Goal: Task Accomplishment & Management: Complete application form

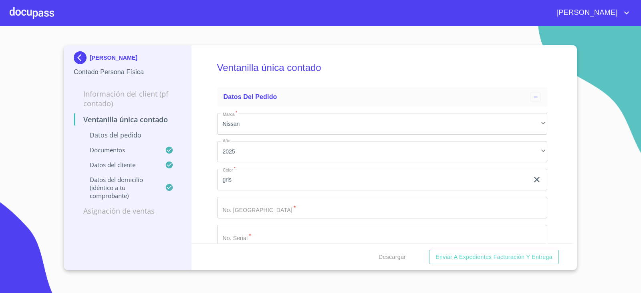
click at [75, 57] on img at bounding box center [82, 57] width 16 height 13
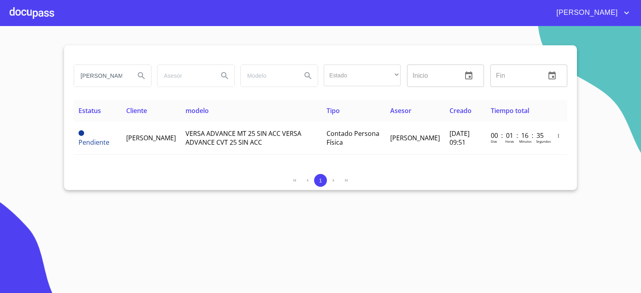
click at [127, 74] on input "[PERSON_NAME]" at bounding box center [101, 76] width 54 height 22
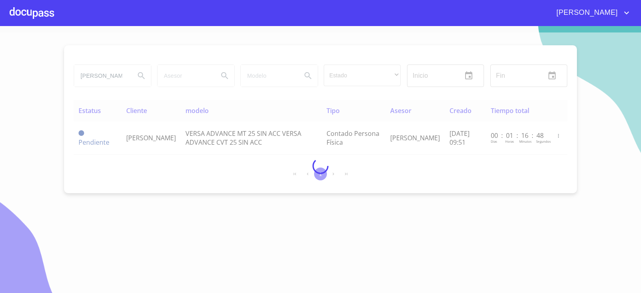
click at [206, 287] on div at bounding box center [320, 165] width 641 height 267
click at [203, 285] on div at bounding box center [320, 165] width 641 height 267
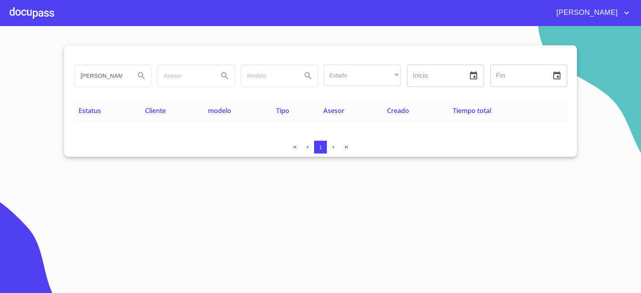
click at [47, 185] on section "[PERSON_NAME] [PERSON_NAME] Estado ​ ​ Inicio ​ Fin ​ Estatus Cliente modelo Ti…" at bounding box center [320, 159] width 641 height 267
click at [114, 71] on input "[PERSON_NAME] [PERSON_NAME]" at bounding box center [101, 76] width 54 height 22
drag, startPoint x: 94, startPoint y: 76, endPoint x: 185, endPoint y: 81, distance: 91.8
click at [184, 80] on div "[PERSON_NAME] [PERSON_NAME] Estado ​ ​ Inicio ​ Fin ​" at bounding box center [320, 75] width 500 height 29
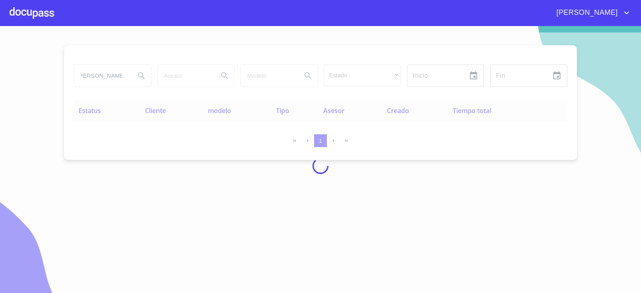
scroll to position [0, 0]
drag, startPoint x: 86, startPoint y: 76, endPoint x: 64, endPoint y: 78, distance: 22.6
click at [64, 78] on div at bounding box center [320, 165] width 641 height 267
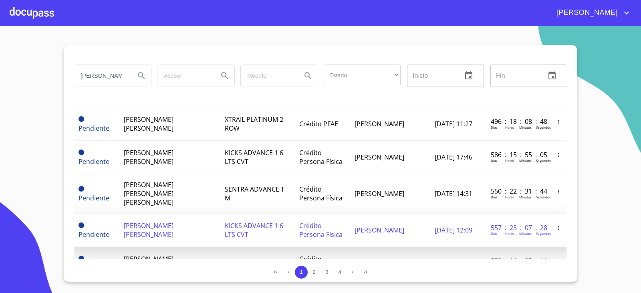
scroll to position [706, 0]
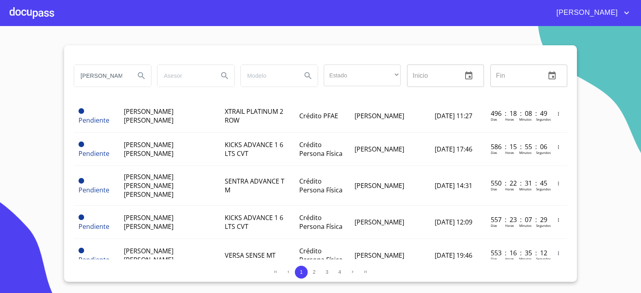
drag, startPoint x: 125, startPoint y: 74, endPoint x: 137, endPoint y: 90, distance: 19.5
click at [125, 75] on input "[PERSON_NAME]" at bounding box center [101, 76] width 54 height 22
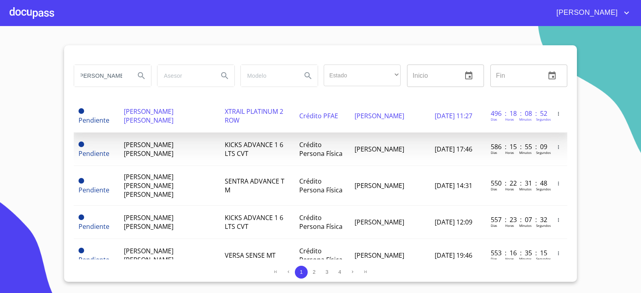
scroll to position [0, 8]
type input "[PERSON_NAME]"
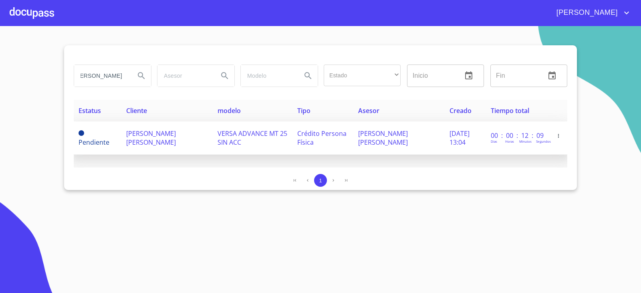
scroll to position [0, 0]
click at [179, 141] on td "[PERSON_NAME] [PERSON_NAME]" at bounding box center [166, 137] width 91 height 33
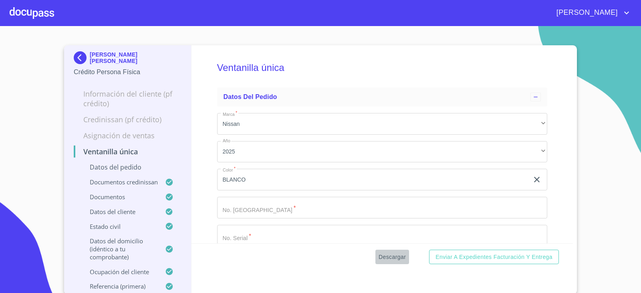
click at [391, 257] on span "Descargar" at bounding box center [391, 257] width 27 height 10
click at [74, 55] on img at bounding box center [82, 57] width 16 height 13
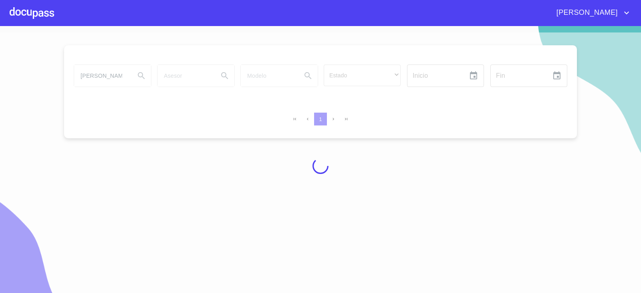
drag, startPoint x: 10, startPoint y: 137, endPoint x: 22, endPoint y: 138, distance: 12.0
click at [15, 139] on div at bounding box center [320, 165] width 641 height 267
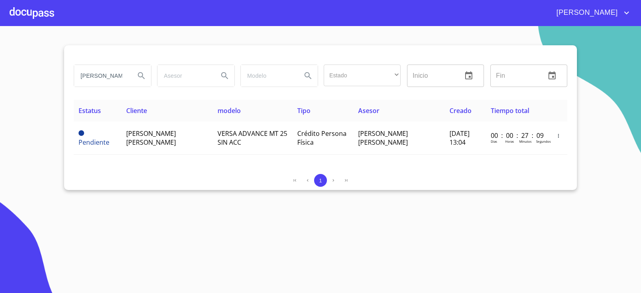
click at [105, 80] on input "[PERSON_NAME]" at bounding box center [101, 76] width 54 height 22
type input "[PERSON_NAME]"
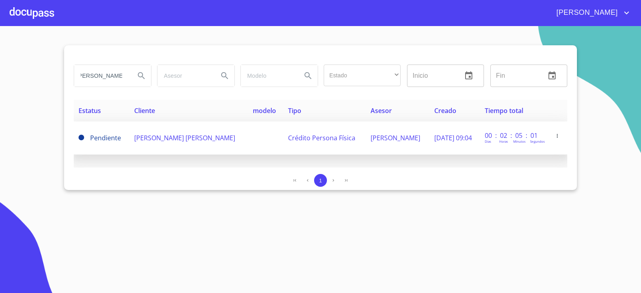
click at [191, 134] on span "[PERSON_NAME] [PERSON_NAME]" at bounding box center [184, 137] width 101 height 9
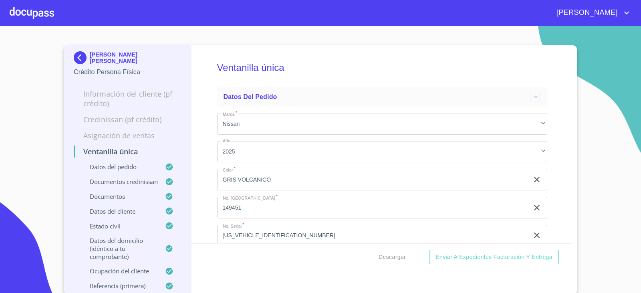
click at [392, 265] on div "Descargar Enviar a Expedientes Facturación y Entrega" at bounding box center [382, 256] width 382 height 27
click at [390, 260] on span "Descargar" at bounding box center [391, 257] width 27 height 10
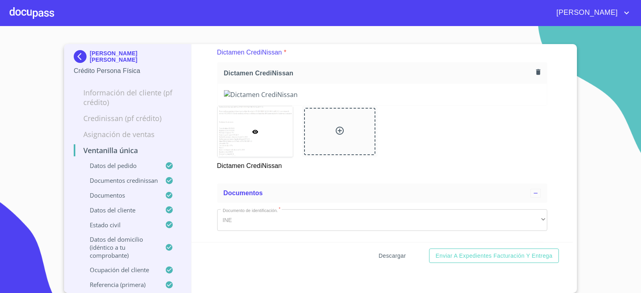
click at [386, 253] on span "Descargar" at bounding box center [391, 256] width 27 height 10
click at [82, 54] on img at bounding box center [82, 56] width 16 height 13
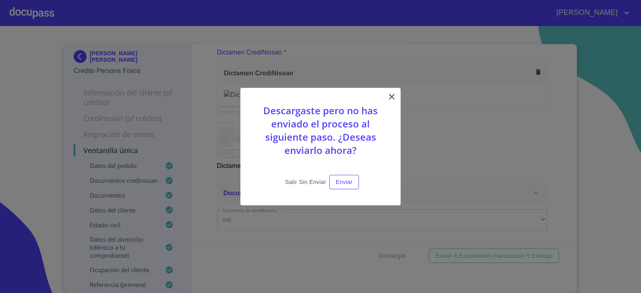
click at [311, 185] on span "Salir sin enviar" at bounding box center [305, 182] width 41 height 10
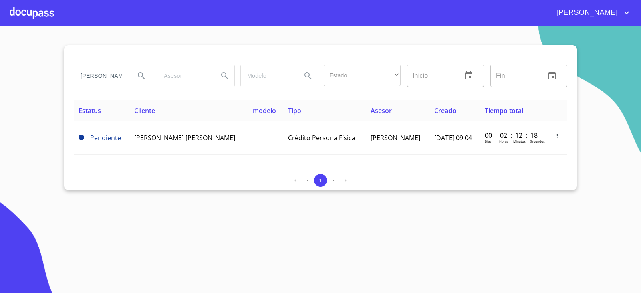
click at [148, 205] on section "[PERSON_NAME] Estado ​ ​ Inicio ​ Fin ​ Estatus Cliente modelo Tipo Asesor Crea…" at bounding box center [320, 159] width 641 height 267
click at [116, 74] on input "[PERSON_NAME]" at bounding box center [101, 76] width 54 height 22
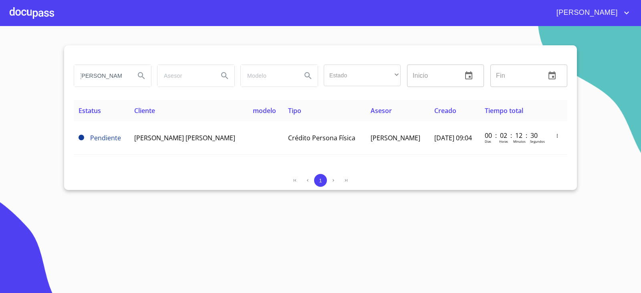
type input "[PERSON_NAME]"
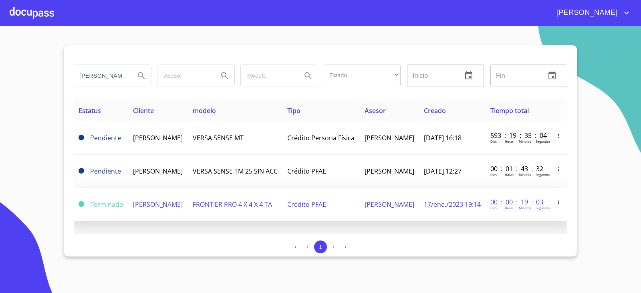
scroll to position [0, 0]
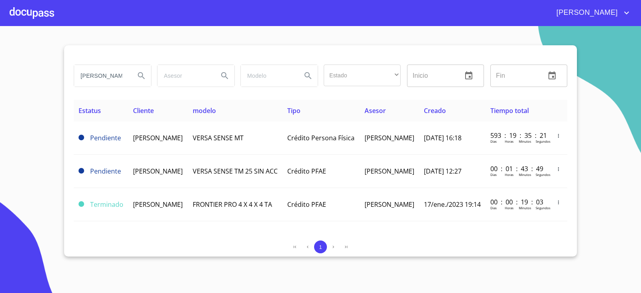
click at [11, 127] on section "[PERSON_NAME] Estado ​ ​ Inicio ​ Fin ​ Estatus Cliente modelo Tipo Asesor Crea…" at bounding box center [320, 159] width 641 height 267
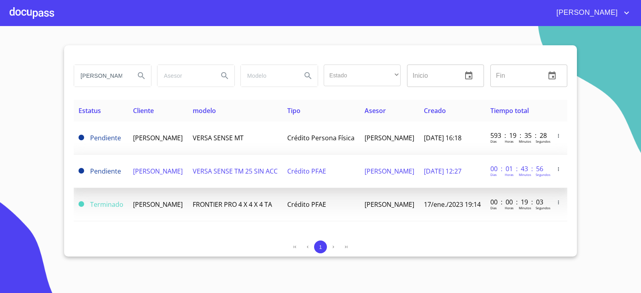
click at [234, 169] on span "VERSA SENSE TM 25 SIN ACC" at bounding box center [235, 171] width 85 height 9
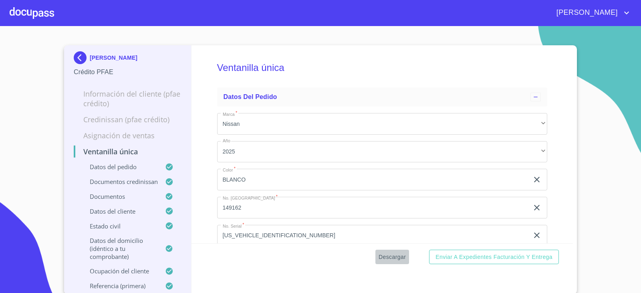
click at [399, 253] on span "Descargar" at bounding box center [391, 257] width 27 height 10
click at [79, 51] on img at bounding box center [82, 57] width 16 height 13
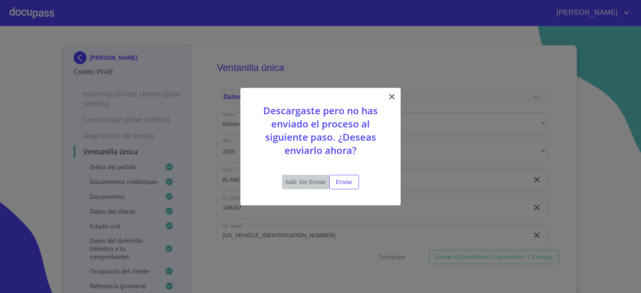
click at [308, 177] on span "Salir sin enviar" at bounding box center [305, 182] width 41 height 10
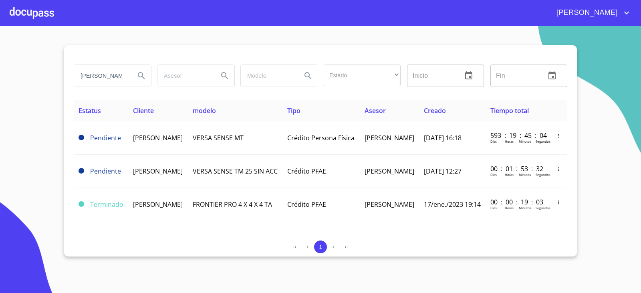
click at [8, 234] on section "[PERSON_NAME] Estado ​ ​ Inicio ​ Fin ​ Estatus Cliente modelo Tipo Asesor Crea…" at bounding box center [320, 159] width 641 height 267
drag, startPoint x: 124, startPoint y: 75, endPoint x: 22, endPoint y: 82, distance: 101.5
click at [19, 80] on section "[PERSON_NAME] Estado ​ ​ Inicio ​ Fin ​ Estatus Cliente modelo Tipo Asesor Crea…" at bounding box center [320, 159] width 641 height 267
type input "j"
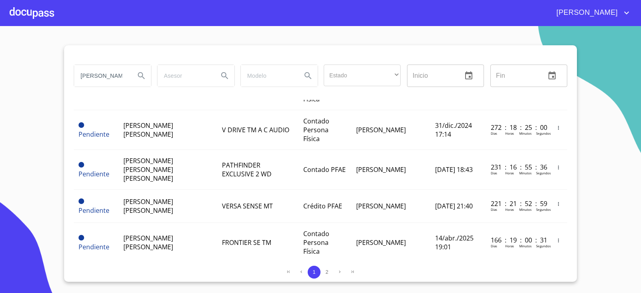
scroll to position [601, 0]
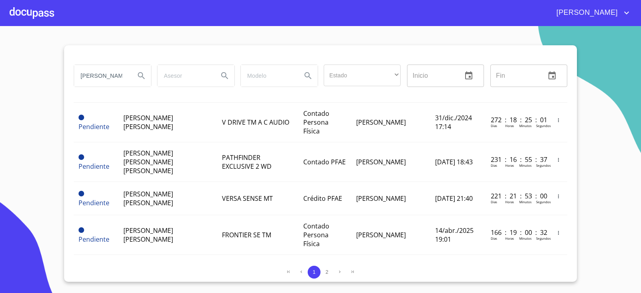
click at [125, 77] on input "[PERSON_NAME]" at bounding box center [101, 76] width 54 height 22
type input "[PERSON_NAME]"
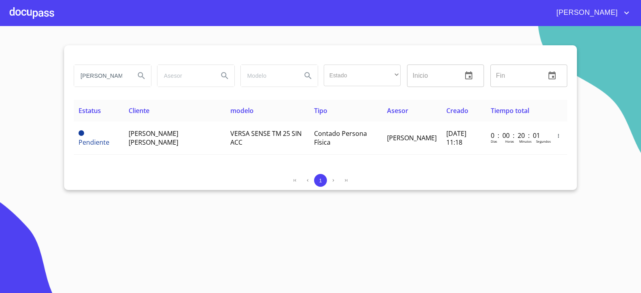
scroll to position [0, 0]
click at [113, 188] on div "1" at bounding box center [320, 182] width 493 height 16
click at [140, 117] on th "Cliente" at bounding box center [175, 111] width 102 height 22
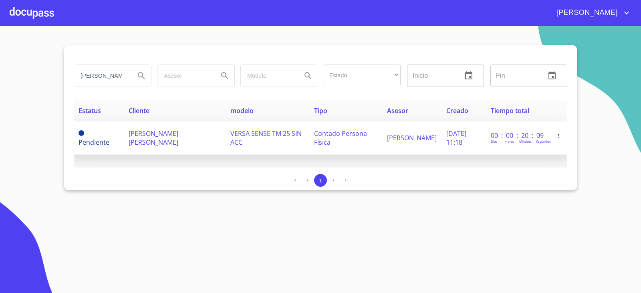
click at [144, 131] on span "[PERSON_NAME] [PERSON_NAME]" at bounding box center [154, 138] width 50 height 18
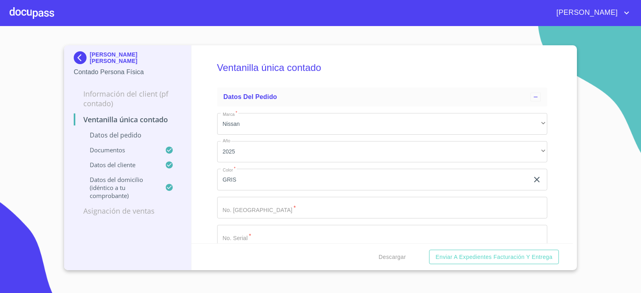
scroll to position [40, 0]
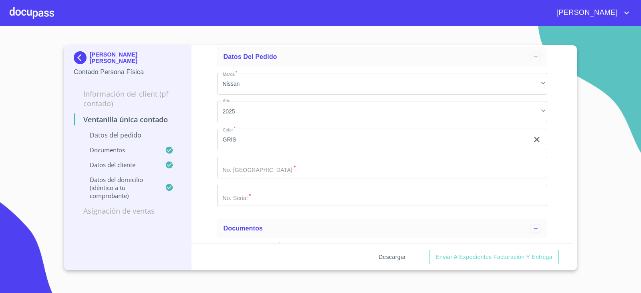
click at [391, 254] on span "Descargar" at bounding box center [391, 257] width 27 height 10
click at [573, 91] on div "[PERSON_NAME] [PERSON_NAME] Contado Persona Física Información del Client (PF c…" at bounding box center [320, 157] width 512 height 225
click at [82, 58] on img at bounding box center [82, 57] width 16 height 13
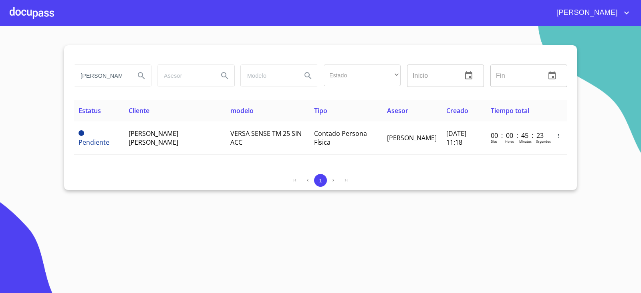
click at [105, 73] on input "[PERSON_NAME]" at bounding box center [101, 76] width 54 height 22
click at [111, 75] on input "[PERSON_NAME]" at bounding box center [101, 76] width 54 height 22
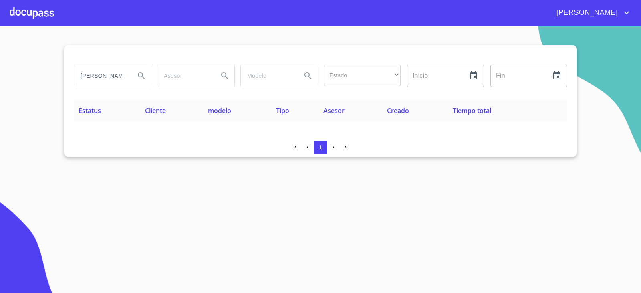
drag, startPoint x: 161, startPoint y: 161, endPoint x: 116, endPoint y: 148, distance: 46.7
click at [161, 161] on section "[PERSON_NAME] [PERSON_NAME] Estado ​ ​ Inicio ​ Fin ​ Estatus Cliente modelo Ti…" at bounding box center [320, 159] width 641 height 267
drag, startPoint x: 101, startPoint y: 76, endPoint x: 171, endPoint y: 80, distance: 69.3
click at [171, 80] on div "[PERSON_NAME] [PERSON_NAME] Estado ​ ​ Inicio ​ Fin ​" at bounding box center [320, 75] width 500 height 29
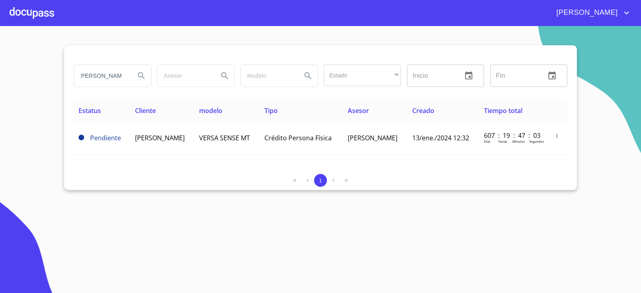
scroll to position [0, 0]
drag, startPoint x: 120, startPoint y: 78, endPoint x: 26, endPoint y: 82, distance: 93.4
click at [26, 82] on section "[PERSON_NAME] Estado ​ ​ Inicio ​ Fin ​ Estatus Cliente modelo Tipo Asesor Crea…" at bounding box center [320, 159] width 641 height 267
type input "L"
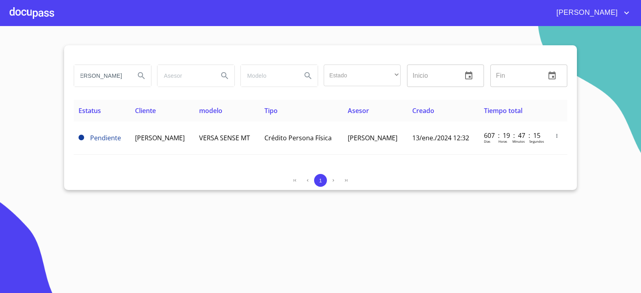
type input "[PERSON_NAME]"
click at [109, 194] on section "[PERSON_NAME] Estado ​ ​ Inicio ​ Fin ​ Estatus Cliente modelo Tipo Asesor Crea…" at bounding box center [320, 159] width 641 height 267
drag, startPoint x: 126, startPoint y: 74, endPoint x: 142, endPoint y: 77, distance: 15.9
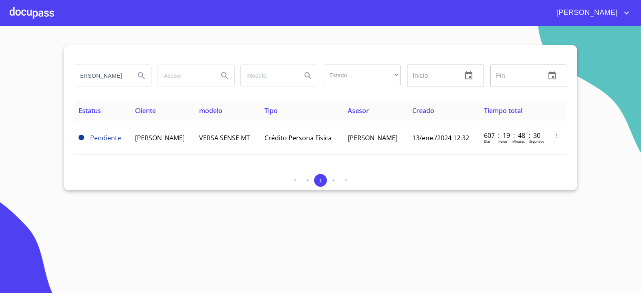
click at [142, 77] on div "[PERSON_NAME]" at bounding box center [112, 76] width 77 height 22
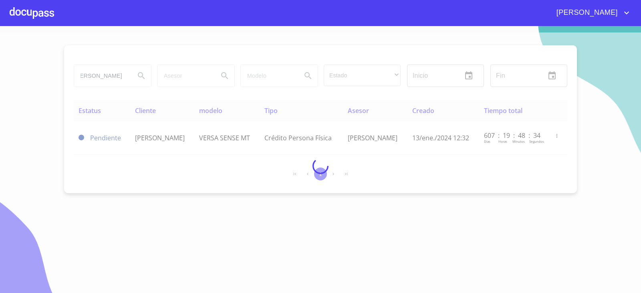
scroll to position [0, 0]
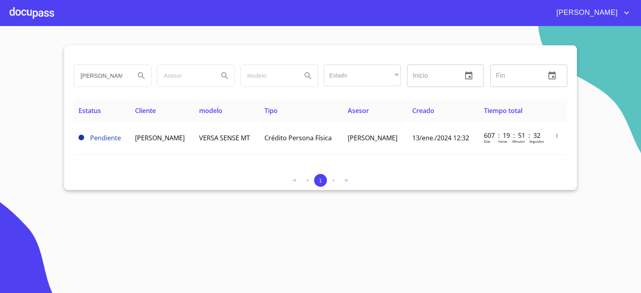
click at [48, 16] on div at bounding box center [32, 13] width 44 height 26
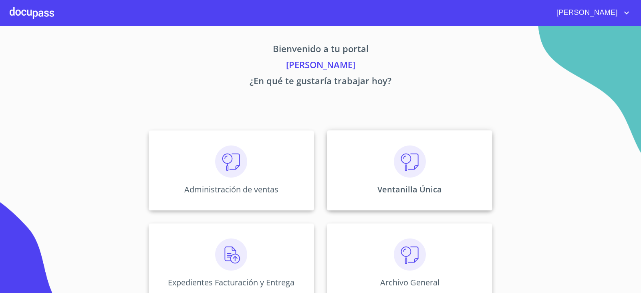
click at [405, 153] on img at bounding box center [410, 161] width 32 height 32
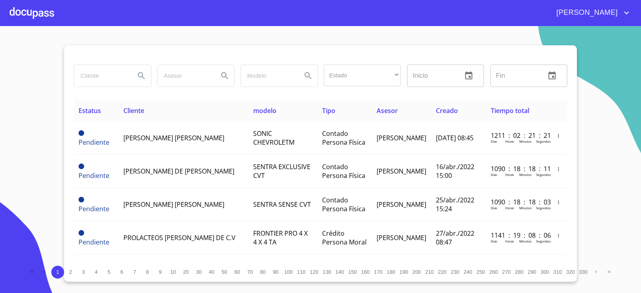
click at [128, 78] on input "search" at bounding box center [101, 76] width 54 height 22
type input "C"
type input "[PERSON_NAME]"
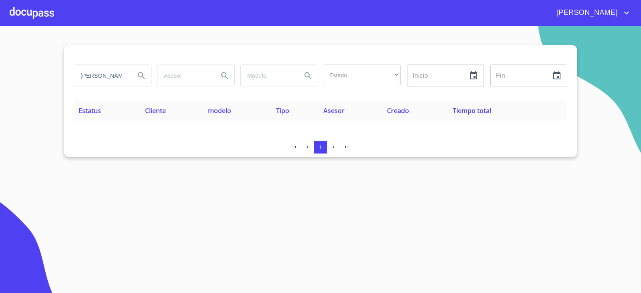
drag, startPoint x: 121, startPoint y: 76, endPoint x: 0, endPoint y: 81, distance: 121.4
click at [0, 81] on section "[PERSON_NAME] Estado ​ ​ Inicio ​ Fin ​ Estatus Cliente modelo Tipo Asesor Crea…" at bounding box center [320, 159] width 641 height 267
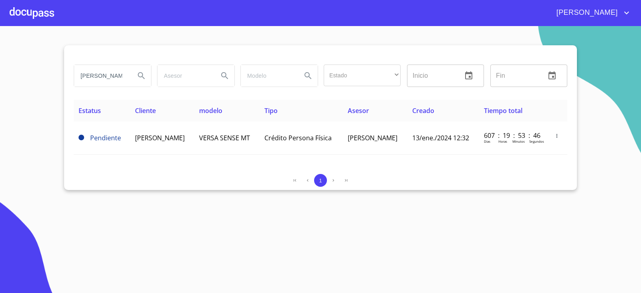
click at [121, 72] on input "[PERSON_NAME]" at bounding box center [101, 76] width 54 height 22
type input "U"
type input "VILLANNUEVA"
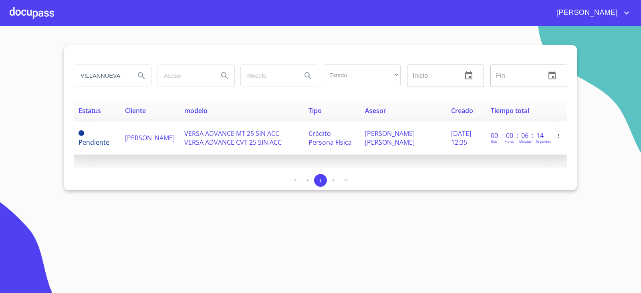
click at [150, 142] on span "[PERSON_NAME]" at bounding box center [150, 137] width 50 height 9
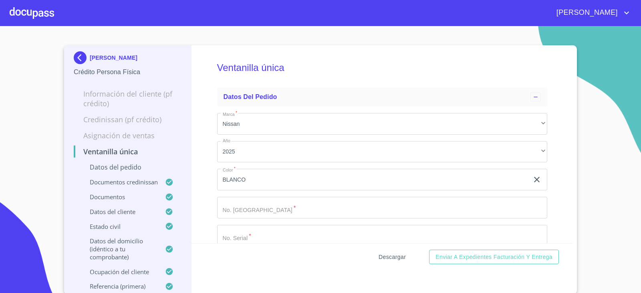
click at [382, 253] on span "Descargar" at bounding box center [391, 257] width 27 height 10
click at [78, 50] on div "CARLOS VILLANNUEVA AGUILAR Crédito Persona Física" at bounding box center [128, 64] width 108 height 38
click at [78, 55] on img at bounding box center [82, 57] width 16 height 13
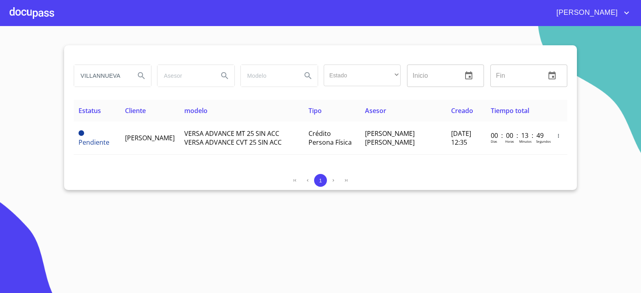
drag, startPoint x: 93, startPoint y: 212, endPoint x: 90, endPoint y: 207, distance: 5.4
click at [93, 211] on section "VILLANNUEVA Estado ​ ​ Inicio ​ Fin ​ Estatus Cliente modelo Tipo Asesor Creado…" at bounding box center [320, 159] width 641 height 267
click at [100, 70] on input "VILLANNUEVA" at bounding box center [101, 76] width 54 height 22
type input "alejandra carri"
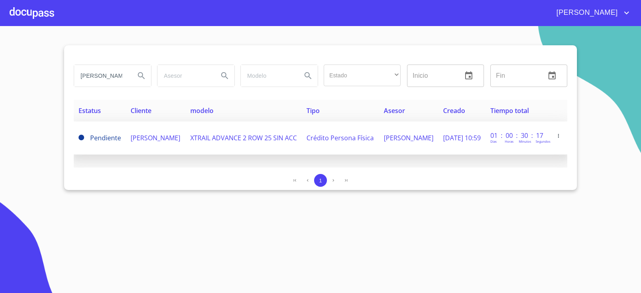
click at [143, 142] on span "ALEJANDRA CARRILLO RIVERA" at bounding box center [156, 137] width 50 height 9
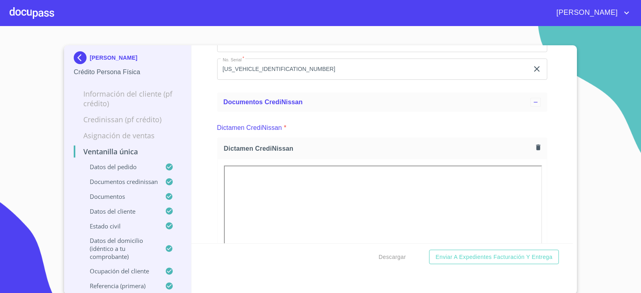
scroll to position [280, 0]
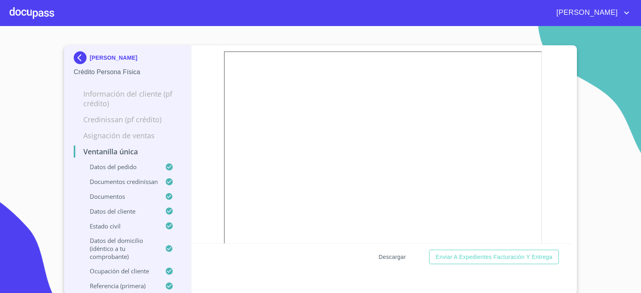
click at [395, 256] on span "Descargar" at bounding box center [391, 257] width 27 height 10
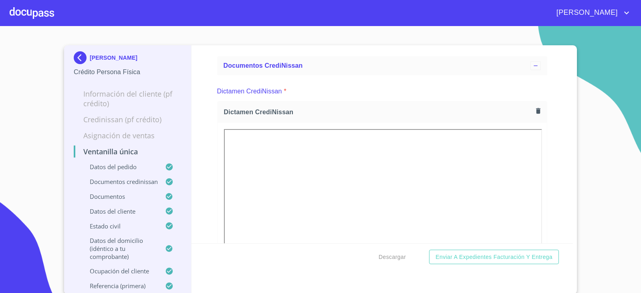
scroll to position [120, 0]
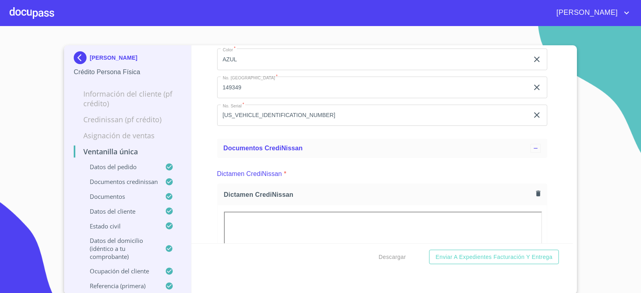
click at [597, 138] on section "ALEJANDRA CARRILLO RIVERA Crédito Persona Física Información del cliente (PF cr…" at bounding box center [320, 159] width 641 height 267
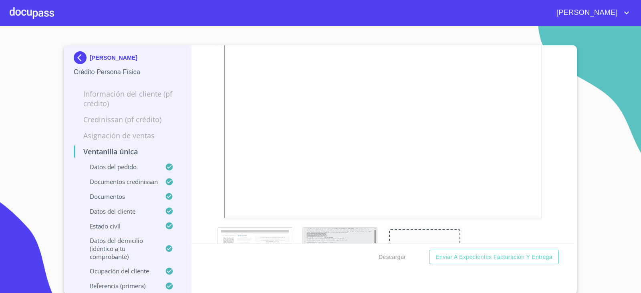
scroll to position [360, 0]
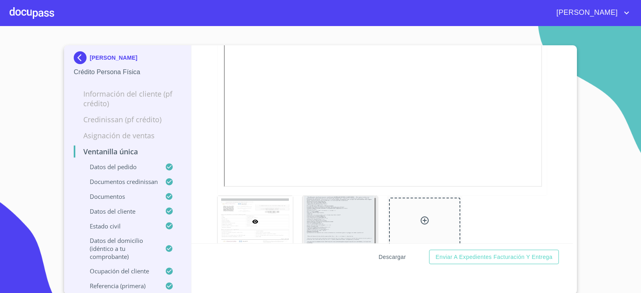
click at [384, 251] on button "Descargar" at bounding box center [392, 256] width 34 height 15
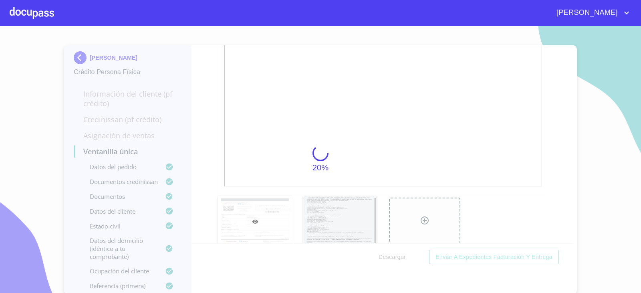
scroll to position [1, 0]
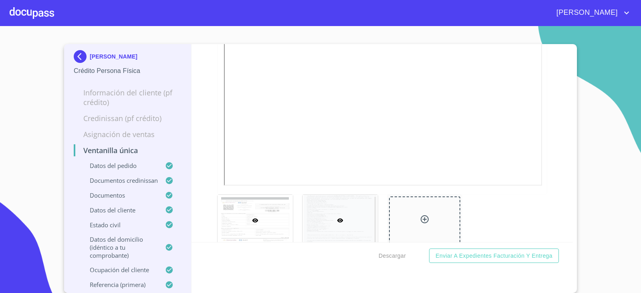
click at [313, 217] on div at bounding box center [339, 220] width 75 height 51
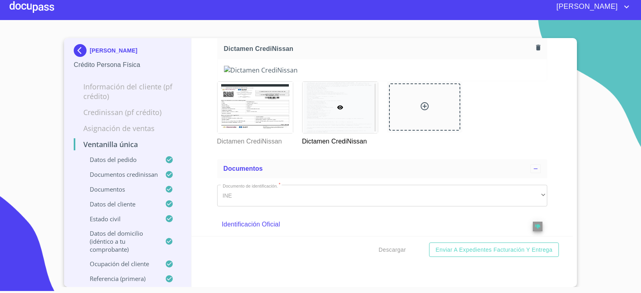
scroll to position [239, 0]
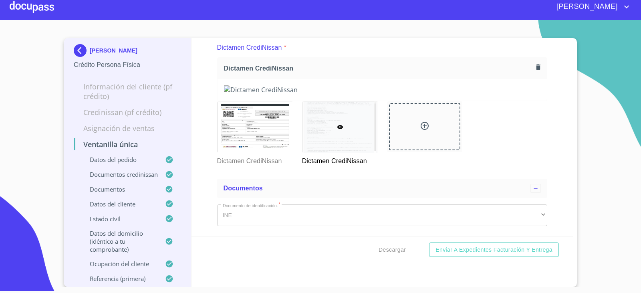
click at [80, 42] on div "ALEJANDRA CARRILLO RIVERA Crédito Persona Física" at bounding box center [128, 57] width 108 height 38
click at [78, 46] on img at bounding box center [82, 50] width 16 height 13
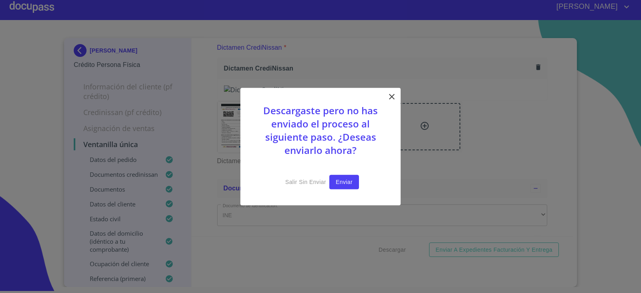
click at [335, 181] on button "Enviar" at bounding box center [344, 182] width 30 height 15
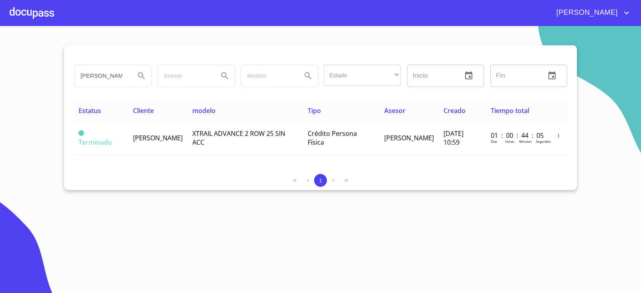
click at [609, 95] on section "alejandra carri Estado ​ ​ Inicio ​ Fin ​ Estatus Cliente modelo Tipo Asesor Cr…" at bounding box center [320, 159] width 641 height 267
click at [116, 77] on input "alejandra carri" at bounding box center [101, 76] width 54 height 22
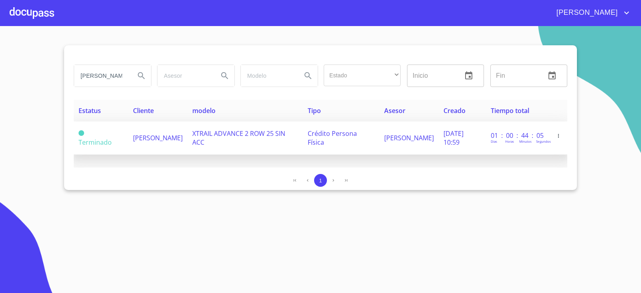
type input "j carmen"
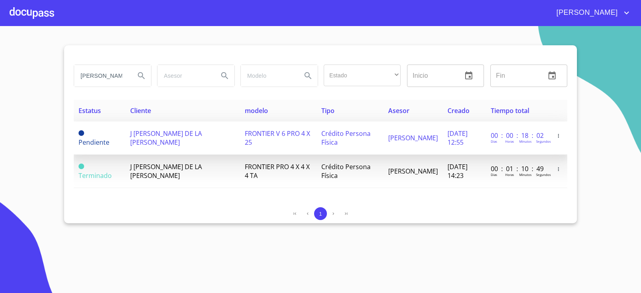
click at [206, 142] on td "J CARMEN DE LA CRUZ VILLALOBOS" at bounding box center [182, 137] width 115 height 33
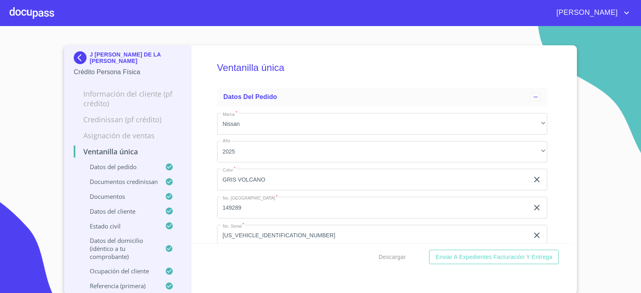
click at [392, 264] on div "Descargar Enviar a Expedientes Facturación y Entrega" at bounding box center [382, 256] width 382 height 27
click at [392, 262] on button "Descargar" at bounding box center [392, 256] width 34 height 15
click at [611, 145] on section "J CARMEN DE LA CRUZ VILLALOBOS Crédito Persona Física Información del cliente (…" at bounding box center [320, 159] width 641 height 267
click at [381, 260] on span "Descargar" at bounding box center [391, 257] width 27 height 10
click at [66, 59] on div "J CARMEN DE LA CRUZ VILLALOBOS Crédito Persona Física Información del cliente (…" at bounding box center [127, 169] width 127 height 249
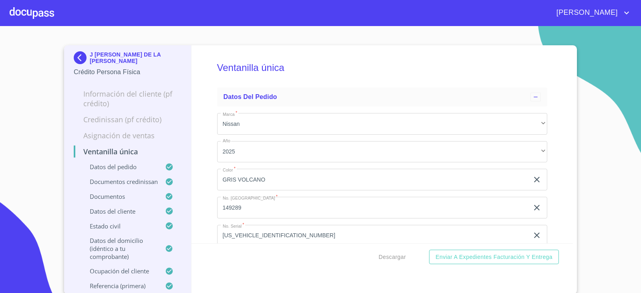
click at [75, 61] on img at bounding box center [82, 57] width 16 height 13
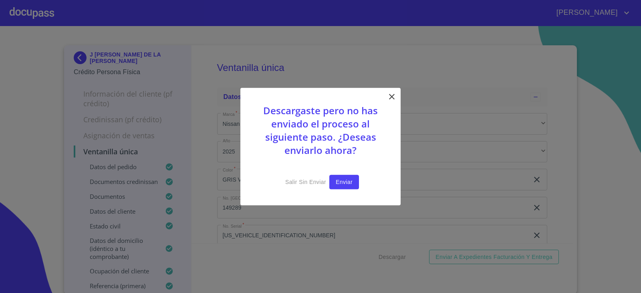
click at [341, 182] on span "Enviar" at bounding box center [344, 182] width 17 height 10
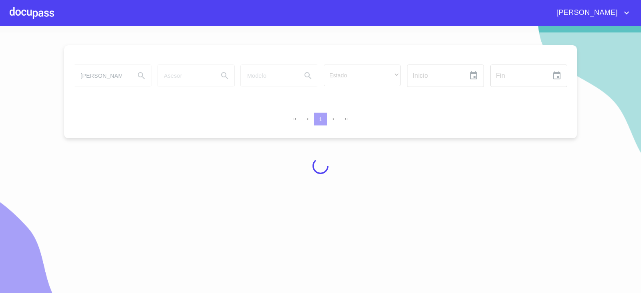
click at [68, 175] on div at bounding box center [320, 165] width 641 height 267
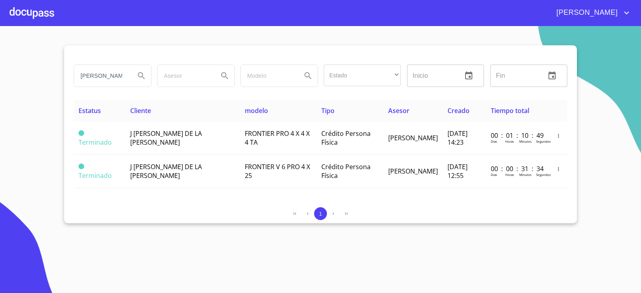
click at [130, 78] on div "j carmen" at bounding box center [112, 76] width 77 height 22
click at [129, 78] on div "j carmen" at bounding box center [112, 76] width 77 height 22
type input "j"
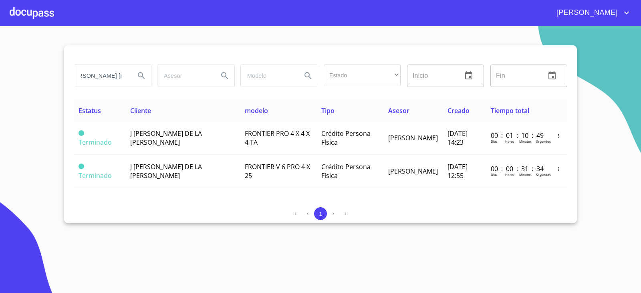
type input "OSCAR OSWALDO"
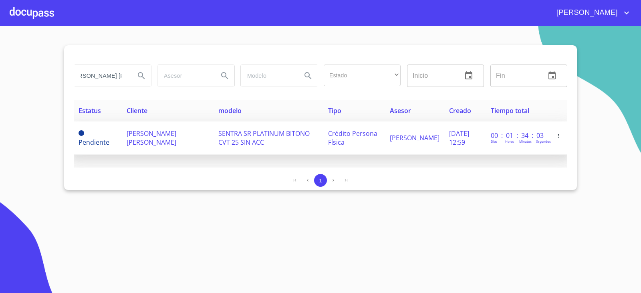
scroll to position [0, 0]
click at [164, 125] on td "OSCAR OSWALDO VARGAS CARRILLO" at bounding box center [168, 137] width 92 height 33
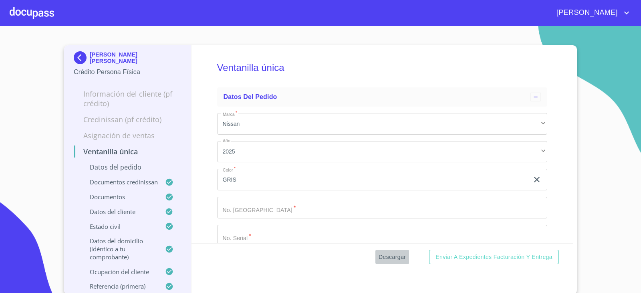
click at [385, 254] on span "Descargar" at bounding box center [391, 257] width 27 height 10
